Goal: Navigation & Orientation: Find specific page/section

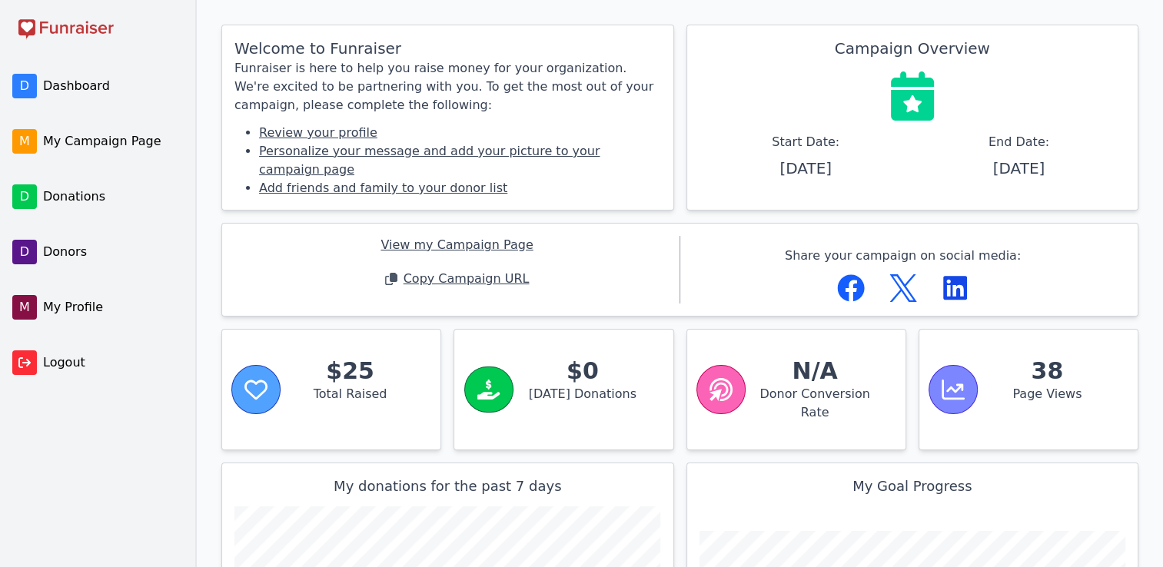
click at [78, 143] on span "My Campaign Page" at bounding box center [111, 141] width 137 height 18
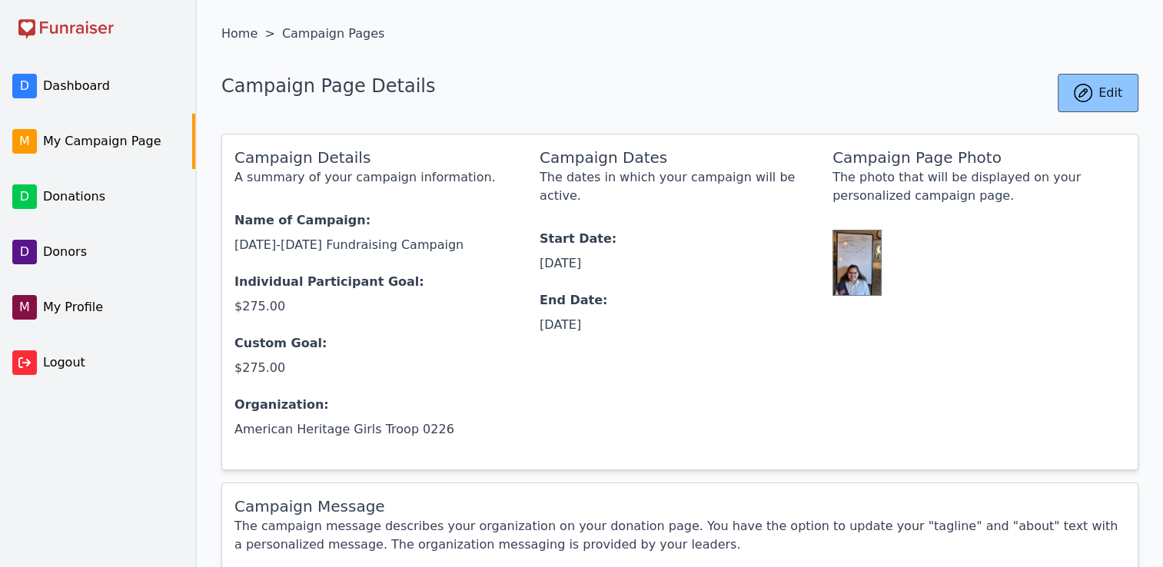
click at [77, 91] on span "Dashboard" at bounding box center [111, 86] width 137 height 18
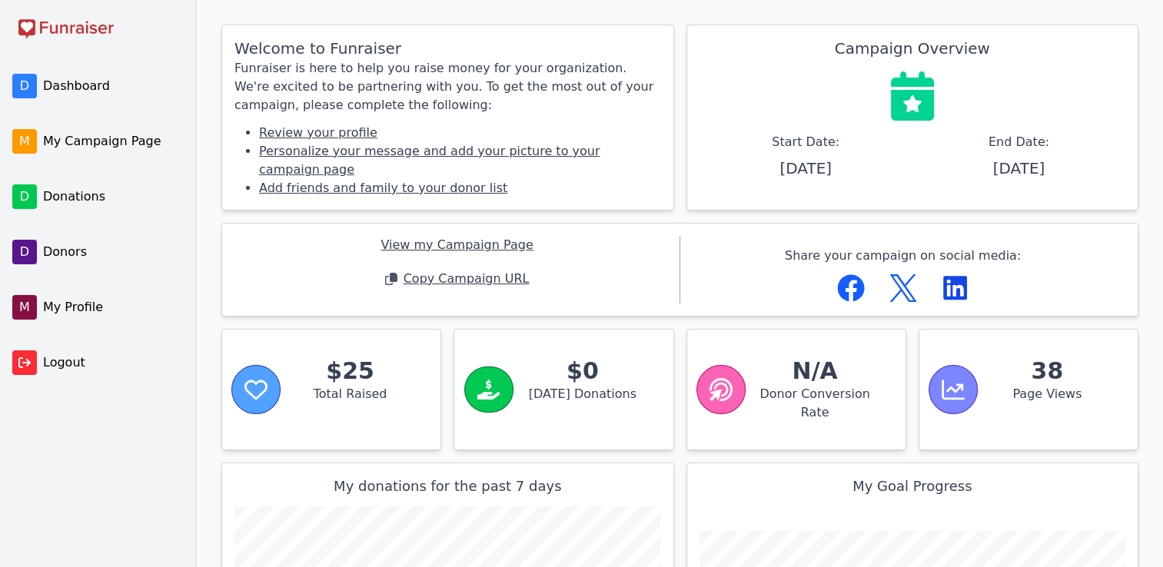
click at [472, 270] on span "Copy Campaign URL" at bounding box center [466, 279] width 126 height 18
